Goal: Complete application form

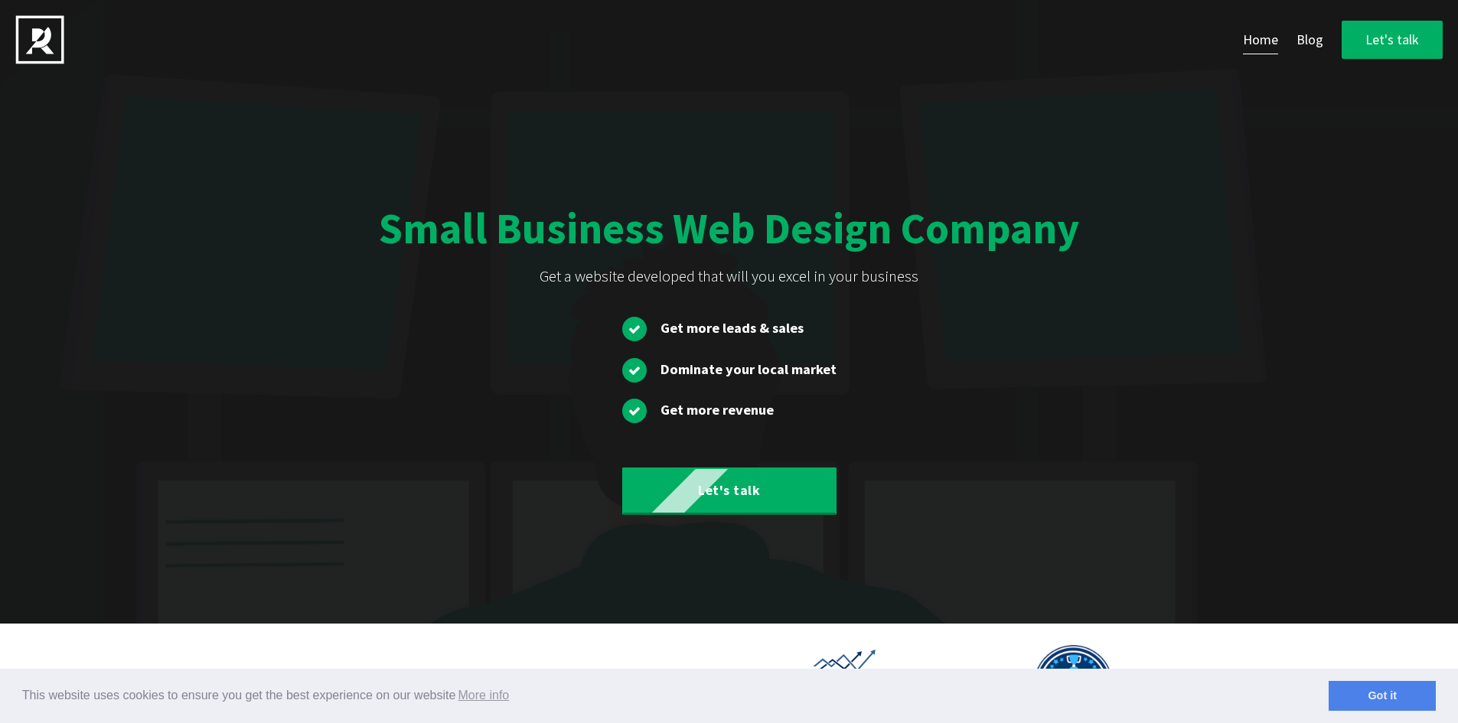
click at [866, 197] on div "Small Business Web Design Company Get a website developed that will you excel i…" at bounding box center [729, 306] width 1079 height 440
click at [1369, 36] on link "Let's talk" at bounding box center [1392, 40] width 101 height 39
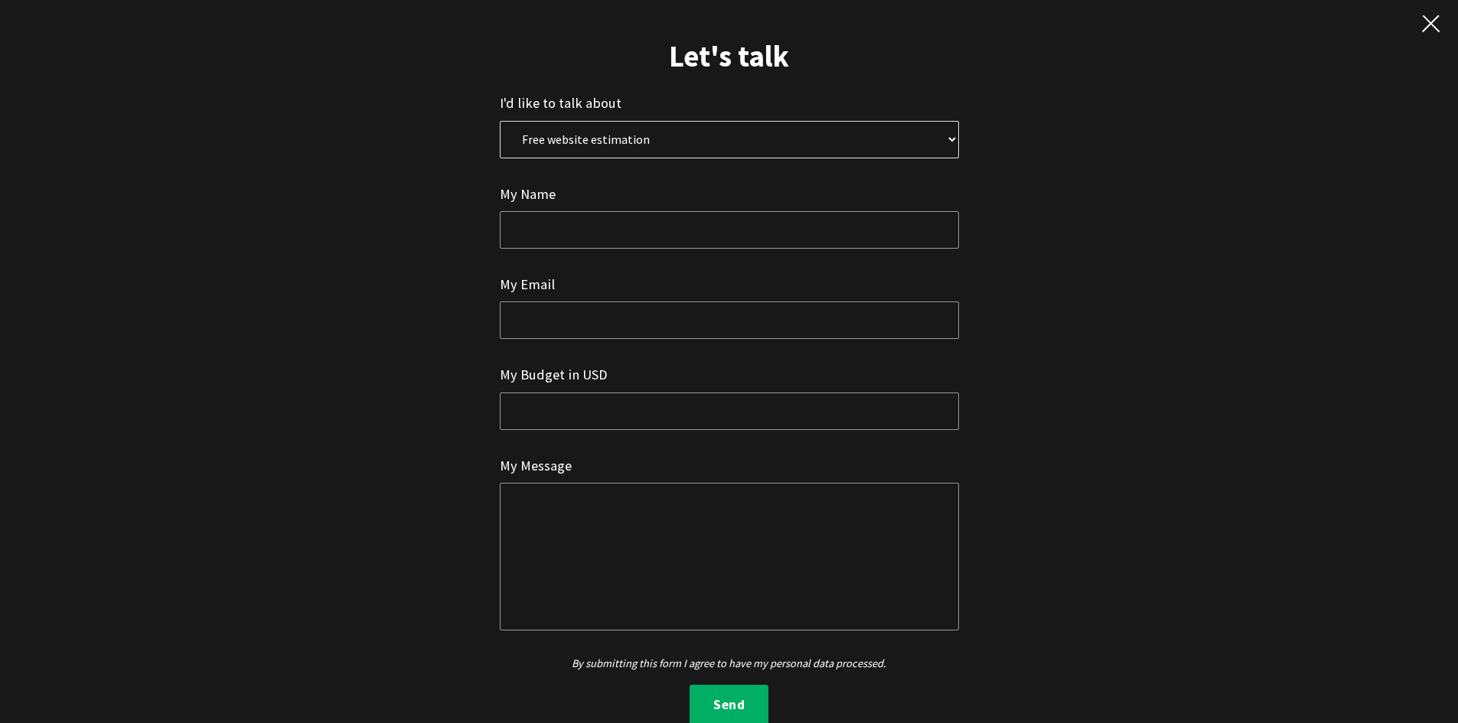
click at [608, 136] on select "Free website estimation Free website audit Other" at bounding box center [729, 139] width 459 height 37
select select "0"
click at [500, 121] on select "Free website estimation Free website audit Other" at bounding box center [729, 139] width 459 height 37
drag, startPoint x: 533, startPoint y: 202, endPoint x: 539, endPoint y: 220, distance: 18.4
click at [534, 204] on label "My Name" at bounding box center [528, 194] width 56 height 22
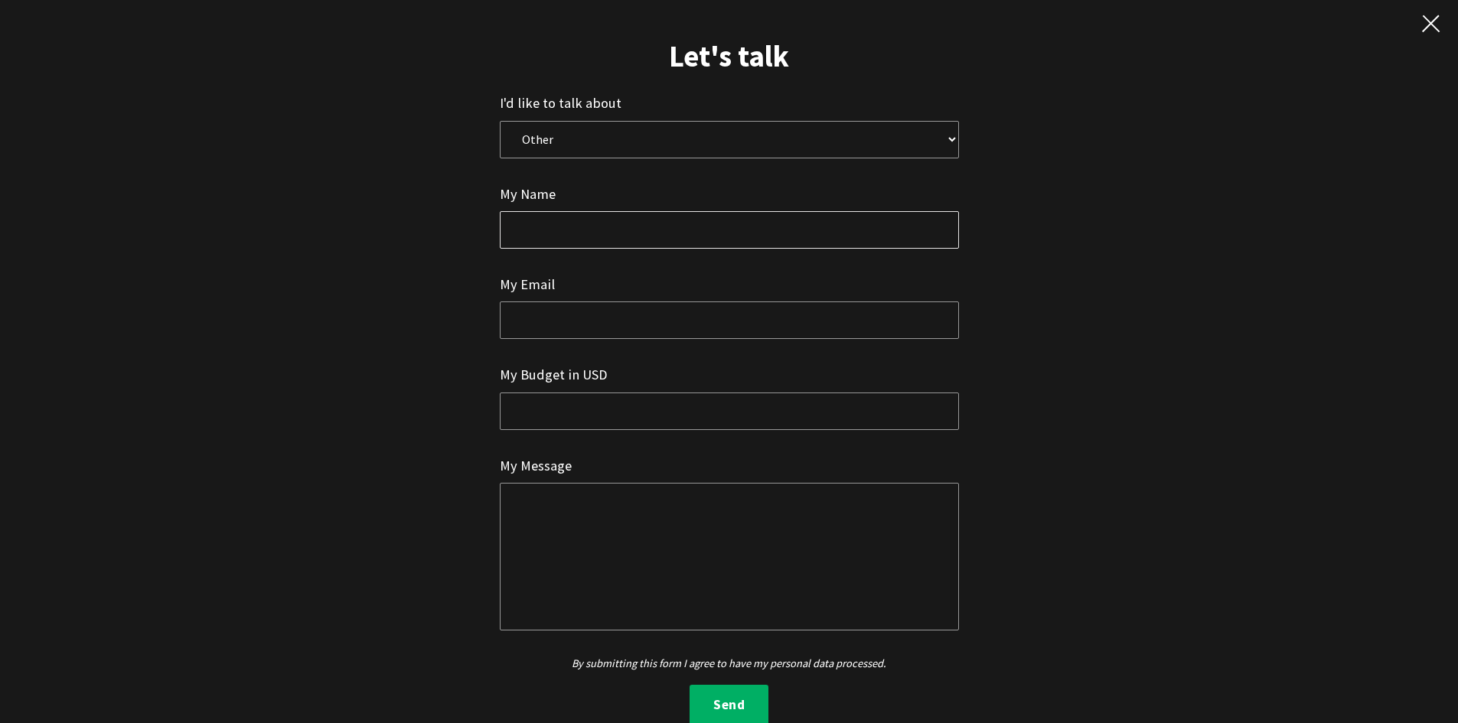
click at [541, 223] on input "text" at bounding box center [729, 229] width 459 height 37
click at [556, 236] on input "Alesha" at bounding box center [729, 229] width 459 height 37
type input "[PERSON_NAME]"
click at [548, 317] on input "email" at bounding box center [729, 320] width 459 height 37
type input "[EMAIL_ADDRESS][DOMAIN_NAME]"
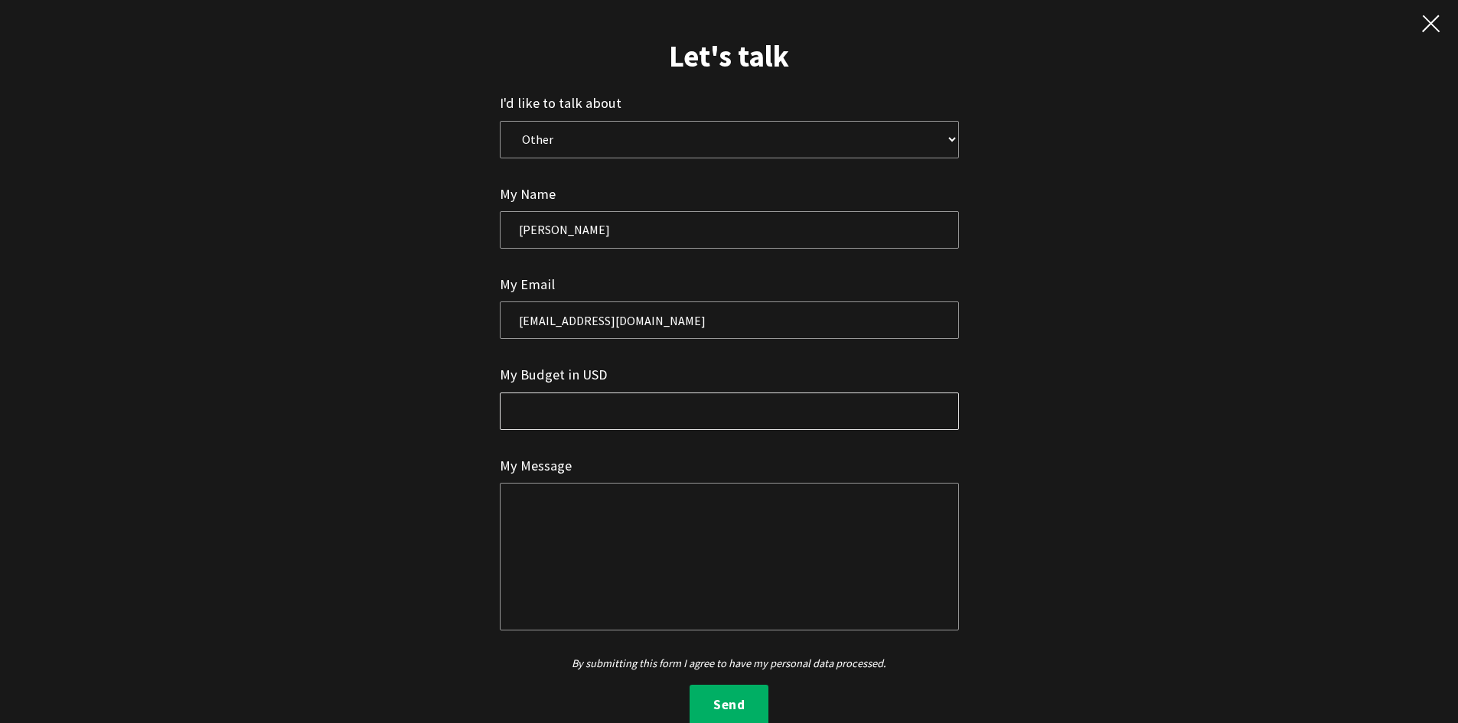
drag, startPoint x: 607, startPoint y: 399, endPoint x: 610, endPoint y: 416, distance: 17.1
click at [610, 415] on input "text" at bounding box center [729, 411] width 459 height 37
type input "50K - 100K USD"
drag, startPoint x: 608, startPoint y: 543, endPoint x: 618, endPoint y: 593, distance: 51.3
click at [617, 590] on textarea at bounding box center [729, 556] width 459 height 147
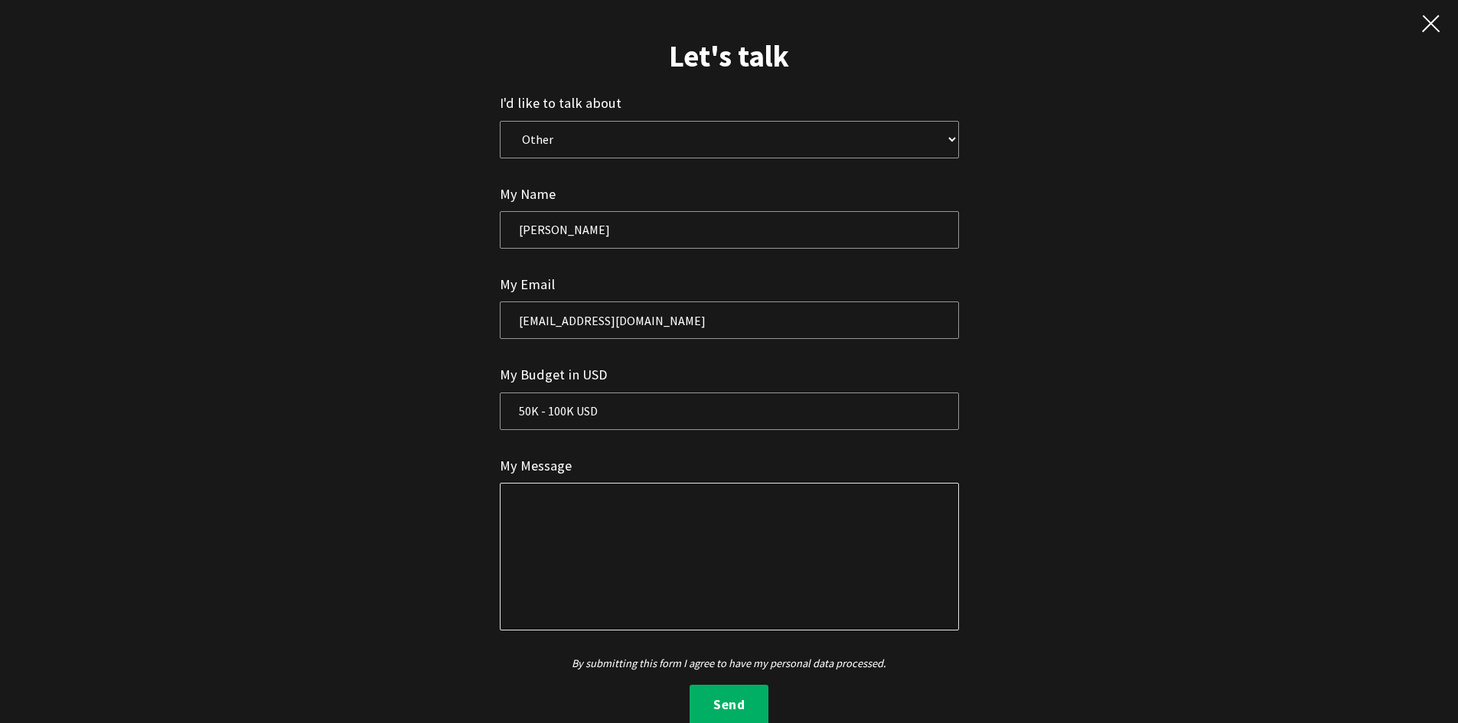
paste textarea "Hello! As a long-established business, we believe that a well-executed advertis…"
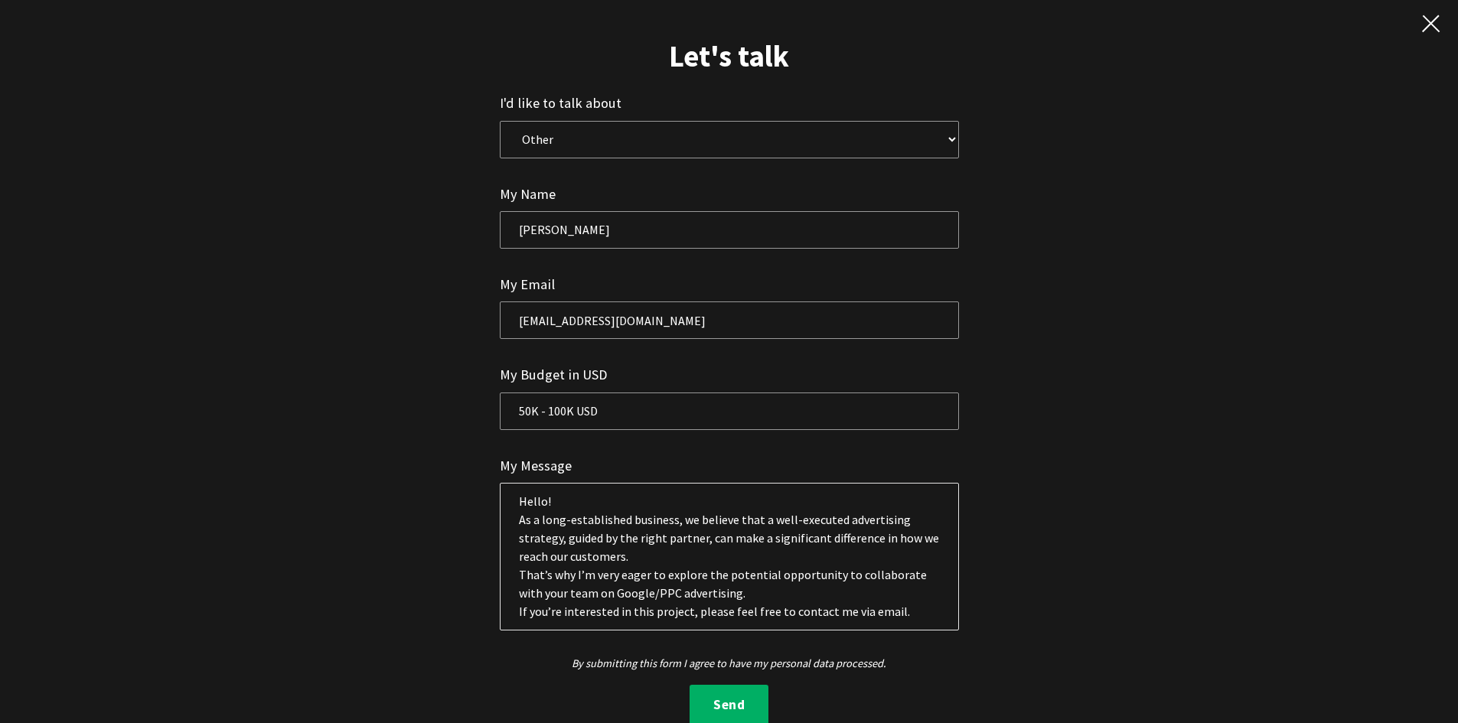
scroll to position [27, 0]
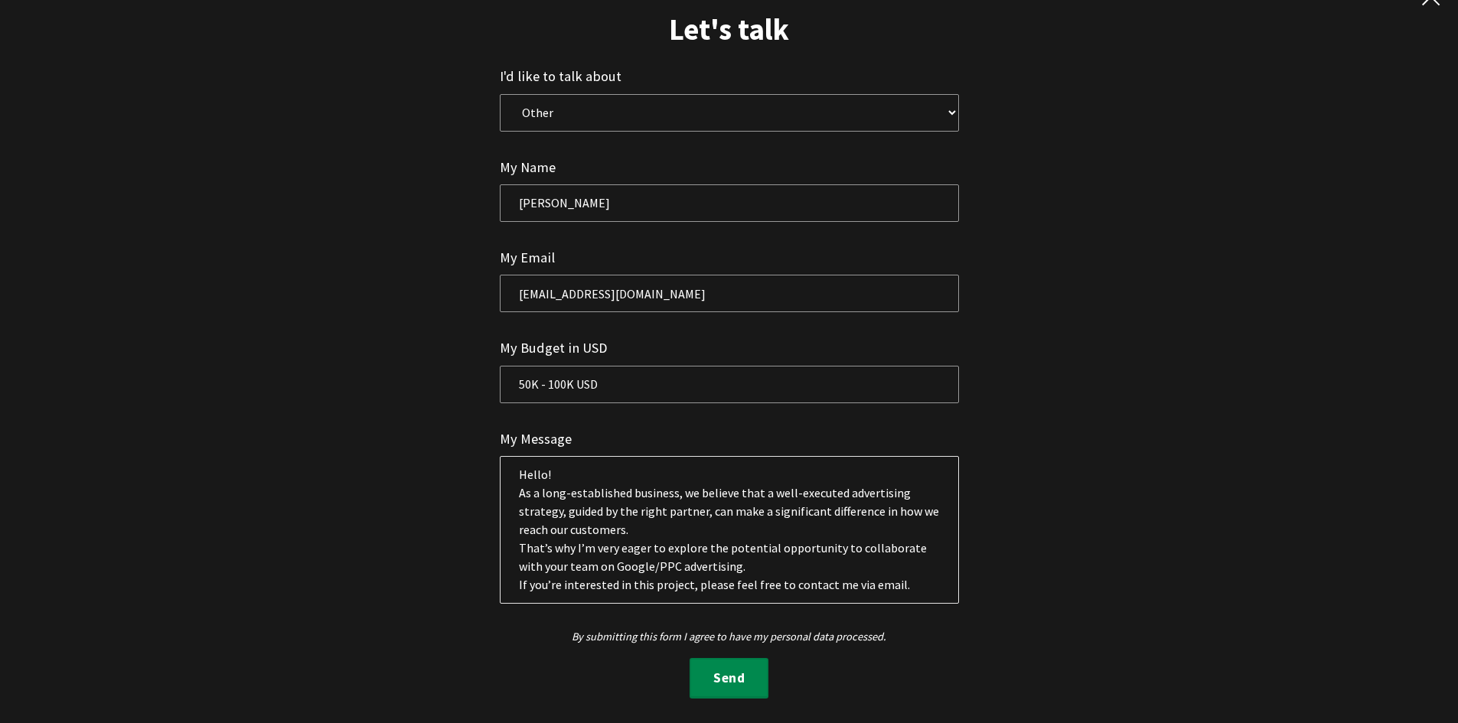
type textarea "Hello! As a long-established business, we believe that a well-executed advertis…"
click at [711, 686] on button "Send" at bounding box center [729, 678] width 79 height 41
